Goal: Find specific page/section: Find specific page/section

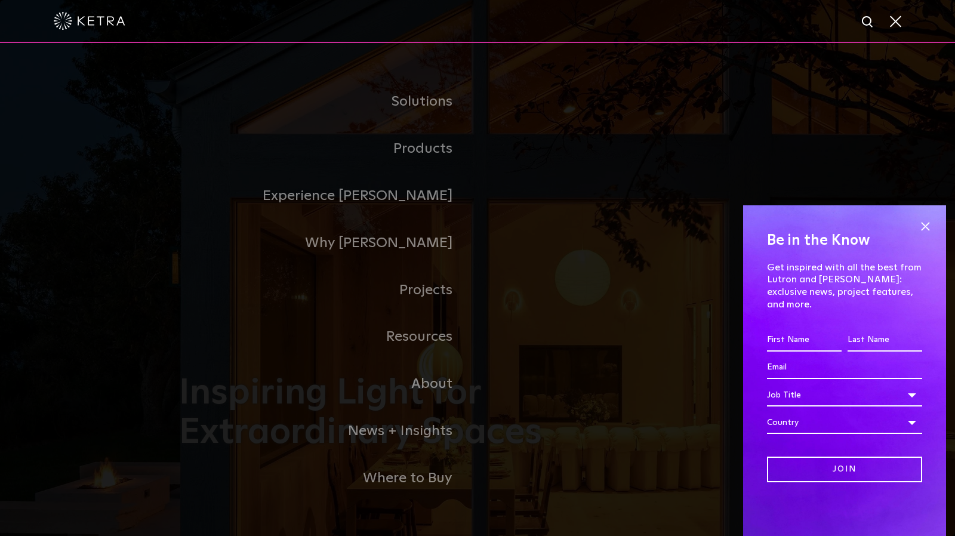
click at [0, 0] on link "Residential Products" at bounding box center [0, 0] width 0 height 0
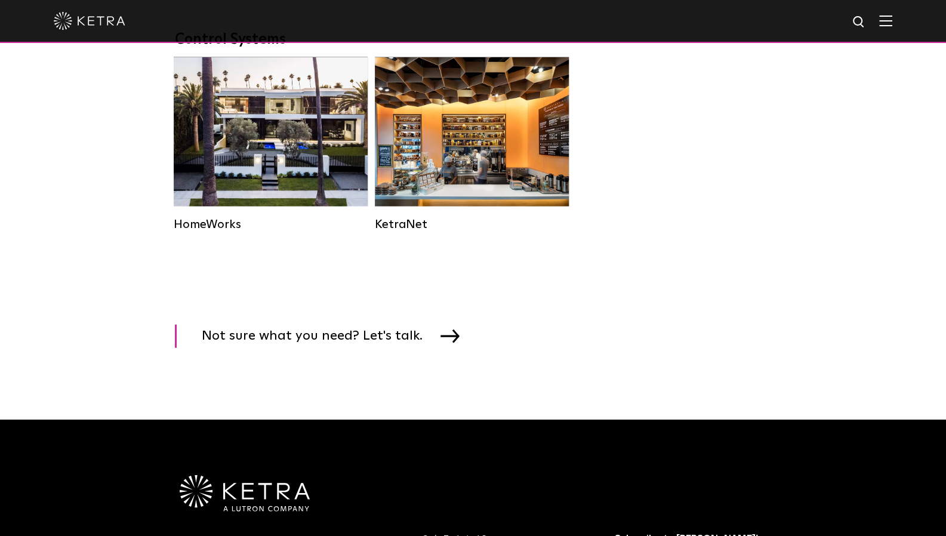
scroll to position [1611, 0]
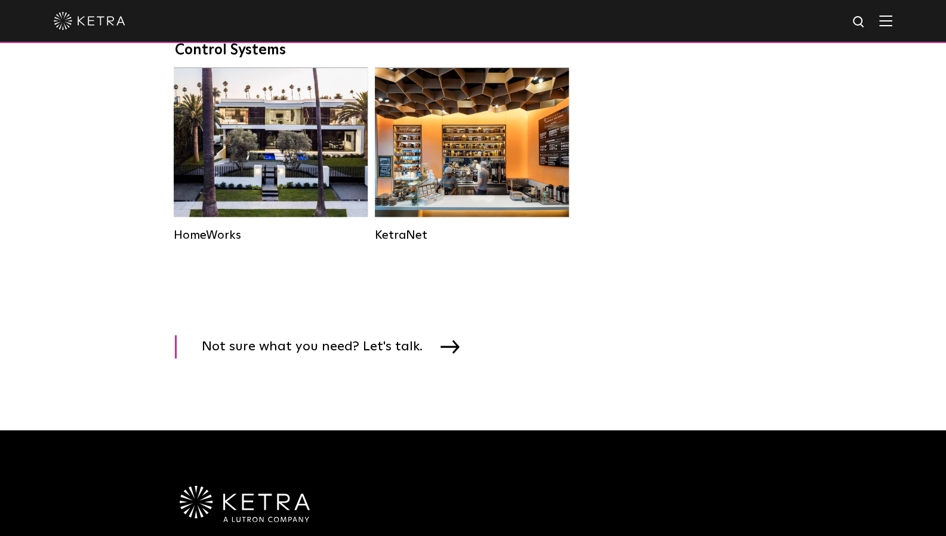
click at [478, 203] on div "Legacy System" at bounding box center [472, 142] width 194 height 149
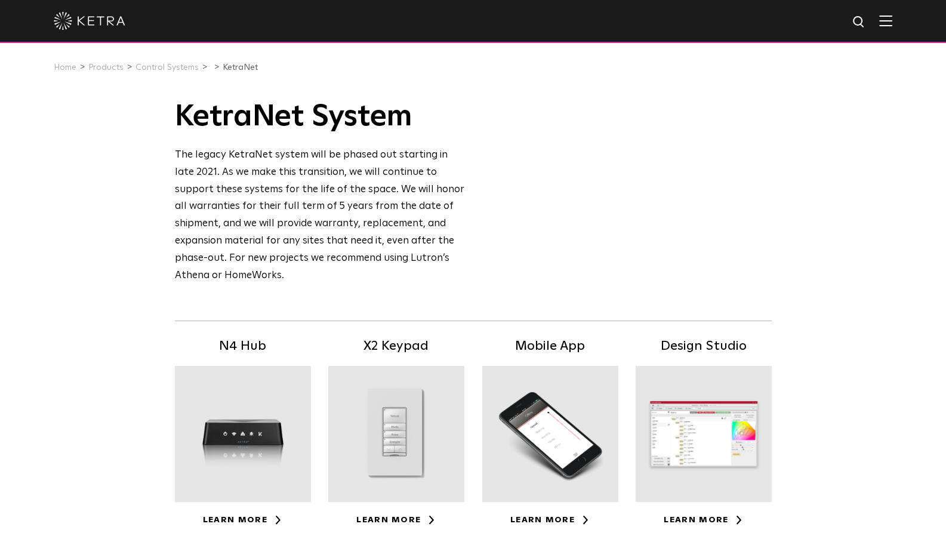
click at [410, 406] on div at bounding box center [396, 434] width 136 height 136
